Goal: Task Accomplishment & Management: Manage account settings

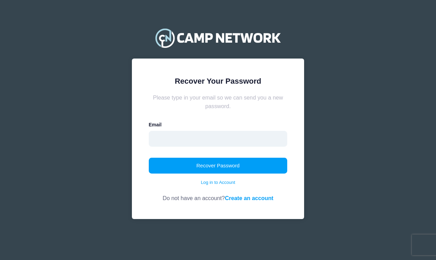
click at [180, 138] on input "email" at bounding box center [218, 139] width 139 height 16
type input "jin_k9@hotmail.com"
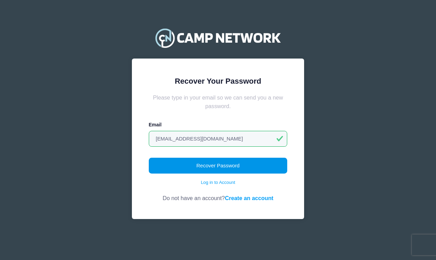
click at [196, 165] on button "Recover Password" at bounding box center [218, 166] width 139 height 16
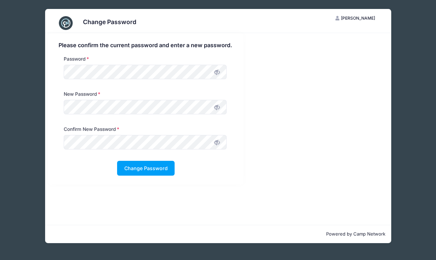
click at [178, 61] on div "Password" at bounding box center [145, 68] width 170 height 27
click at [132, 164] on button "Change Password" at bounding box center [146, 168] width 58 height 15
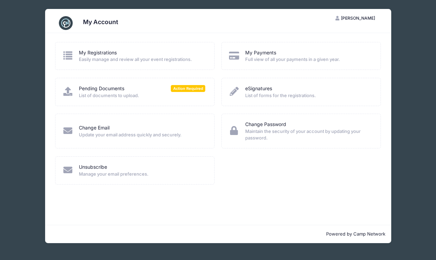
click at [127, 62] on span "Easily manage and review all your event registrations." at bounding box center [142, 59] width 126 height 7
click at [94, 52] on link "My Registrations" at bounding box center [98, 52] width 38 height 7
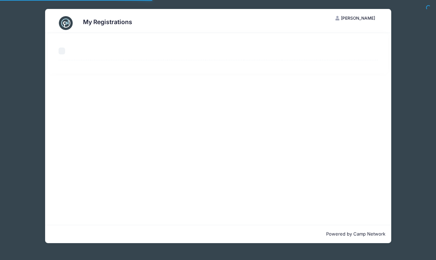
select select "50"
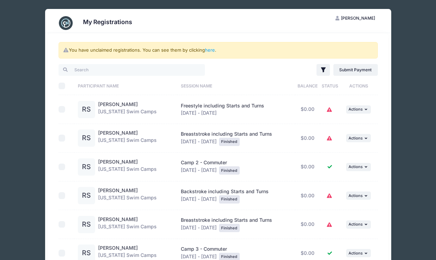
click at [328, 110] on icon at bounding box center [330, 110] width 6 height 0
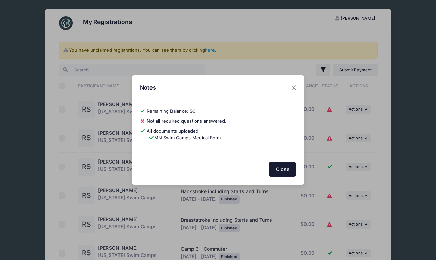
click at [285, 168] on button "Close" at bounding box center [283, 169] width 28 height 15
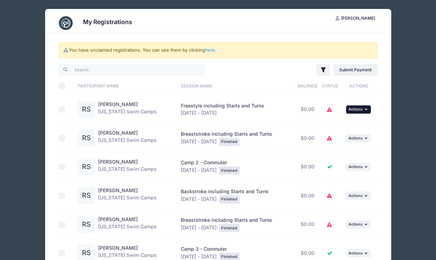
click at [362, 112] on button "... Actions" at bounding box center [358, 109] width 25 height 8
click at [349, 122] on link "View Registration" at bounding box center [336, 124] width 62 height 13
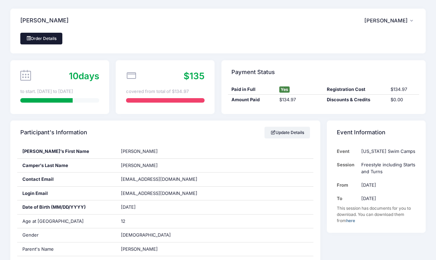
click at [55, 39] on link "Order Details" at bounding box center [41, 39] width 42 height 12
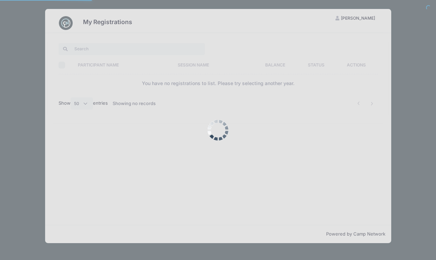
select select "50"
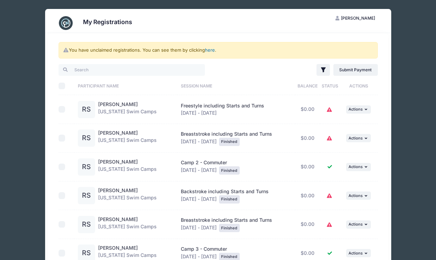
click at [211, 52] on link "here" at bounding box center [210, 50] width 10 height 6
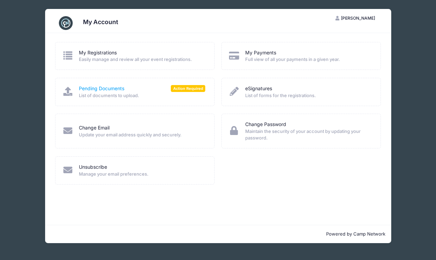
click at [113, 89] on link "Pending Documents" at bounding box center [101, 88] width 45 height 7
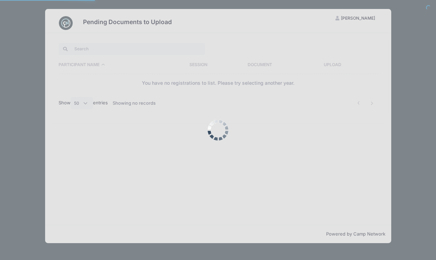
select select "50"
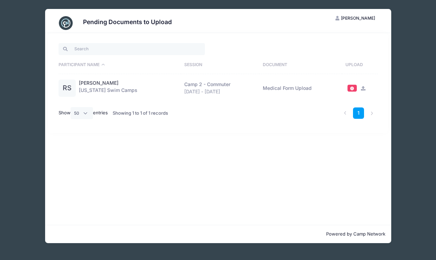
click at [412, 93] on div "Pending Documents to Upload JS Jinny Senn My Account Logout Participant Name Se…" at bounding box center [217, 126] width 415 height 252
click at [37, 8] on div "Pending Documents to Upload JS Jinny Senn My Account Logout Participant Name Se…" at bounding box center [217, 126] width 415 height 252
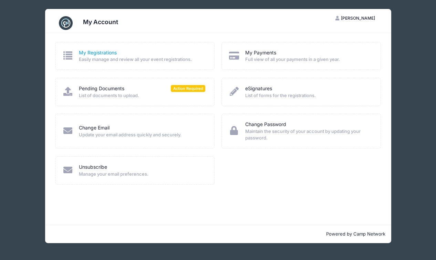
click at [104, 53] on link "My Registrations" at bounding box center [98, 52] width 38 height 7
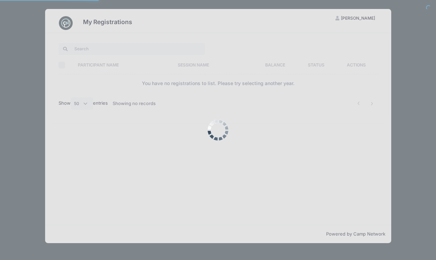
select select "50"
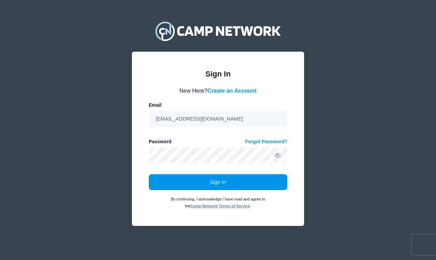
click at [210, 190] on button "Sign In" at bounding box center [218, 182] width 139 height 16
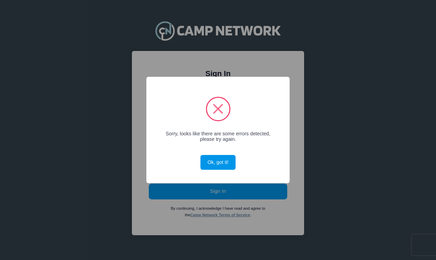
click at [217, 166] on button "Ok, got it!" at bounding box center [217, 162] width 35 height 15
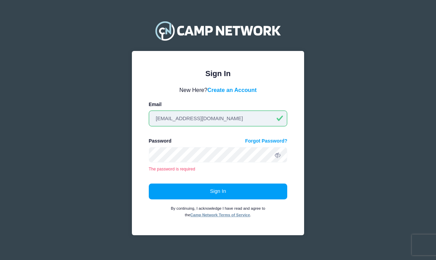
click at [181, 120] on input "jin_k9@hotmail.com" at bounding box center [218, 119] width 139 height 16
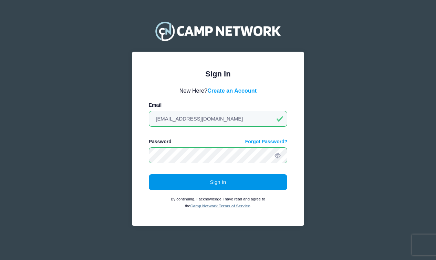
click at [205, 179] on button "Sign In" at bounding box center [218, 182] width 139 height 16
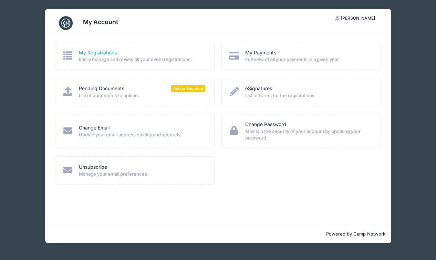
click at [101, 55] on link "My Registrations" at bounding box center [98, 52] width 38 height 7
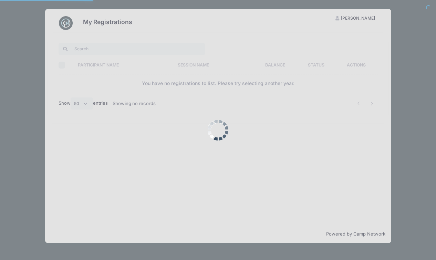
select select "50"
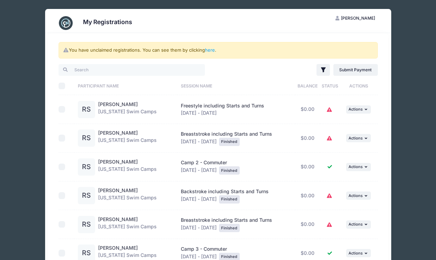
click at [330, 110] on icon at bounding box center [330, 110] width 6 height 0
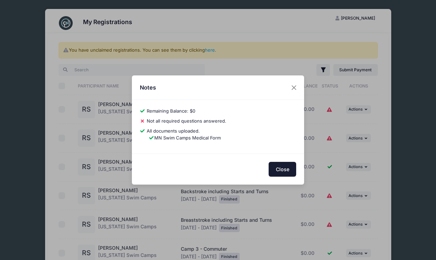
click at [277, 170] on button "Close" at bounding box center [283, 169] width 28 height 15
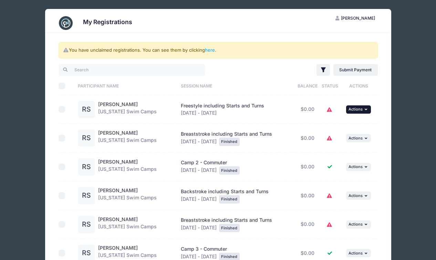
click at [358, 110] on span "Actions" at bounding box center [356, 109] width 14 height 5
click at [353, 137] on link "View Attachments" at bounding box center [336, 137] width 62 height 13
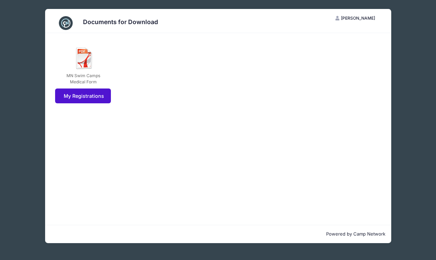
click at [92, 95] on link "My Registrations" at bounding box center [83, 96] width 56 height 15
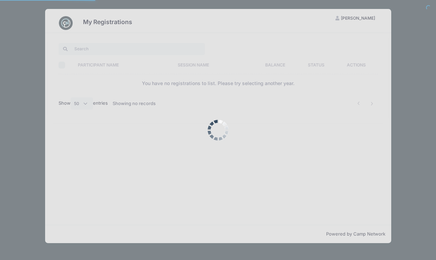
select select "50"
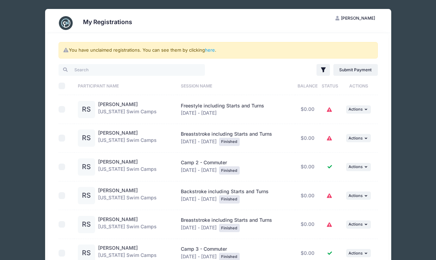
click at [62, 110] on input "checkbox" at bounding box center [62, 109] width 7 height 7
checkbox input "true"
click at [330, 110] on icon at bounding box center [330, 110] width 6 height 0
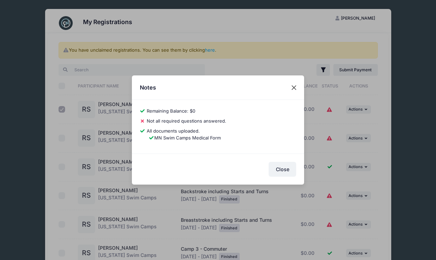
click at [295, 90] on button "Close" at bounding box center [294, 87] width 12 height 12
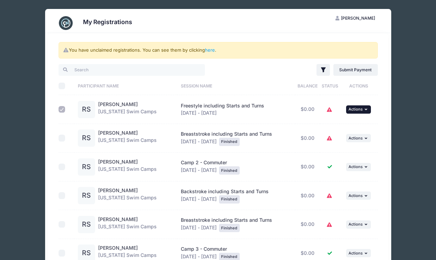
click at [360, 111] on span "Actions" at bounding box center [356, 109] width 14 height 5
click at [355, 125] on link "View Registration" at bounding box center [336, 124] width 62 height 13
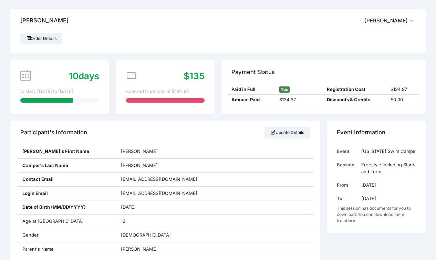
click at [399, 19] on span "Jinny Senn" at bounding box center [385, 21] width 43 height 6
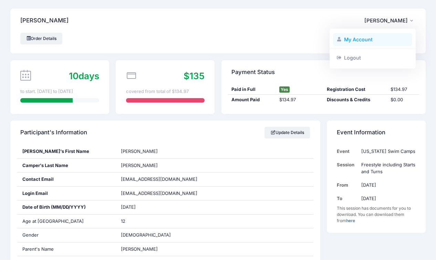
click at [359, 45] on link "My Account" at bounding box center [373, 39] width 80 height 13
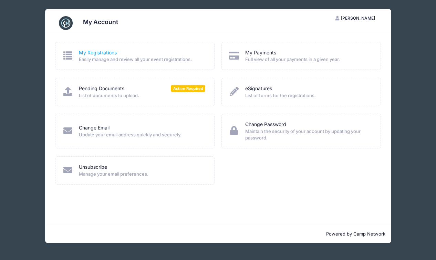
click at [102, 55] on link "My Registrations" at bounding box center [98, 52] width 38 height 7
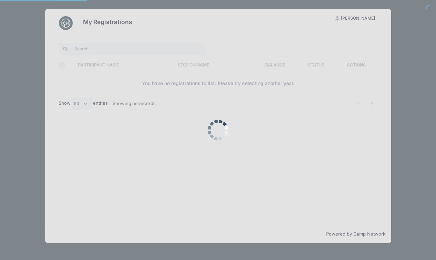
select select "50"
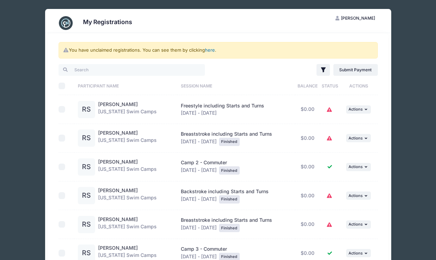
click at [208, 51] on link "here" at bounding box center [210, 50] width 10 height 6
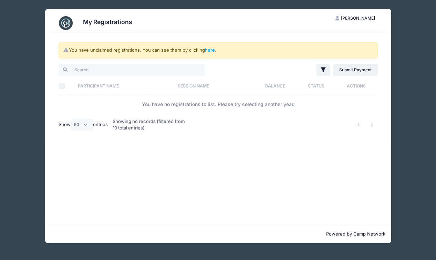
click at [150, 127] on div "Showing no records (filtered from 10 total entries)" at bounding box center [150, 125] width 75 height 22
click at [362, 67] on link "Submit Payment" at bounding box center [355, 70] width 44 height 12
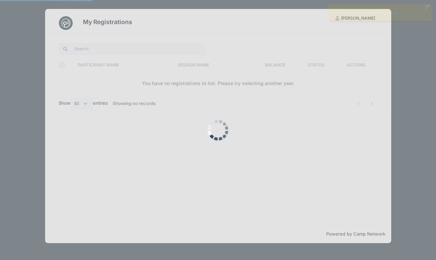
select select "50"
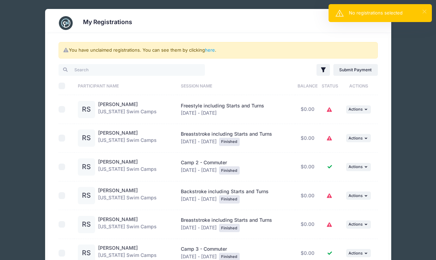
click at [424, 12] on button "×" at bounding box center [425, 12] width 4 height 4
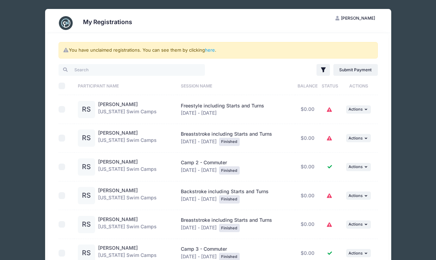
click at [329, 110] on icon at bounding box center [330, 110] width 6 height 0
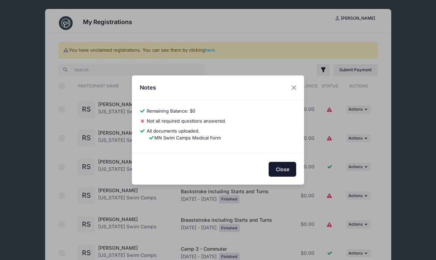
click at [282, 166] on button "Close" at bounding box center [283, 169] width 28 height 15
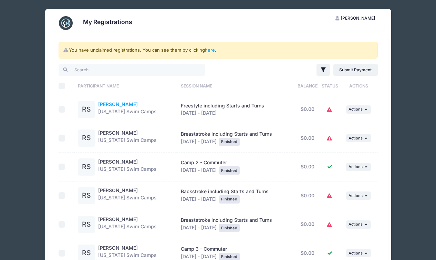
click at [107, 106] on link "[PERSON_NAME]" at bounding box center [118, 104] width 40 height 6
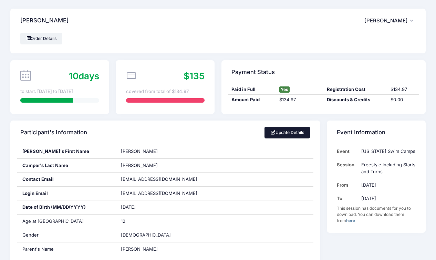
click at [294, 133] on link "Update Details" at bounding box center [288, 133] width 46 height 12
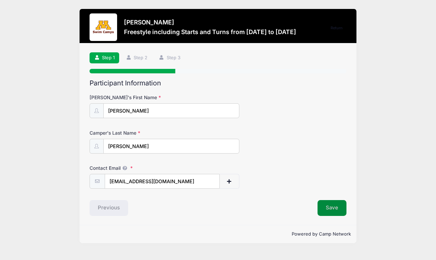
click at [331, 210] on button "Save" at bounding box center [332, 208] width 29 height 16
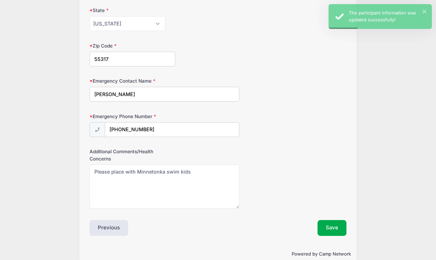
scroll to position [333, 0]
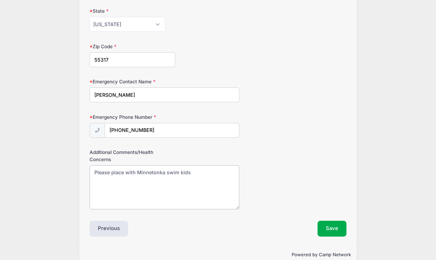
click at [164, 165] on textarea "Please place with Minnetonka swim kids" at bounding box center [165, 187] width 150 height 44
type textarea "Please place with Minnetonka Club swim kids"
click at [326, 221] on button "Save" at bounding box center [332, 229] width 29 height 16
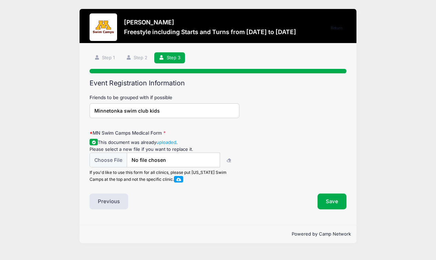
scroll to position [0, 0]
click at [334, 199] on div "Event Registration Information Friends to be grouped with if possible Minnetonk…" at bounding box center [218, 144] width 257 height 131
click at [334, 207] on button "Save" at bounding box center [332, 202] width 29 height 16
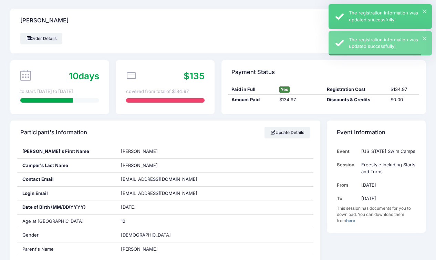
click at [426, 9] on div "× The registration information was updated successfully!" at bounding box center [380, 16] width 103 height 25
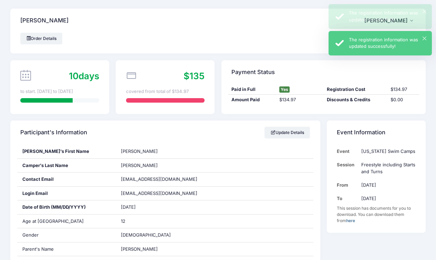
click at [426, 37] on div "× The registration information was updated successfully!" at bounding box center [380, 43] width 103 height 25
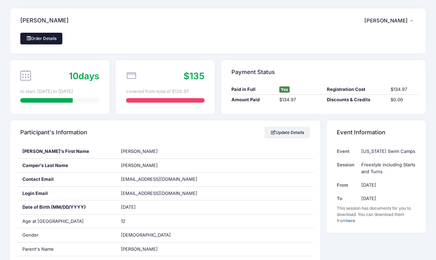
click at [48, 42] on link "Order Details" at bounding box center [41, 39] width 42 height 12
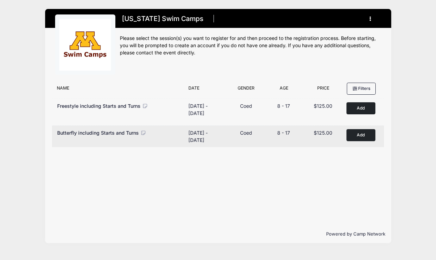
click at [79, 134] on span "Butterfly including Starts and Turns" at bounding box center [98, 133] width 82 height 6
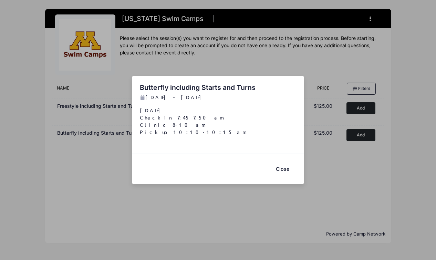
click at [278, 168] on button "Close" at bounding box center [283, 169] width 28 height 15
